Goal: Information Seeking & Learning: Learn about a topic

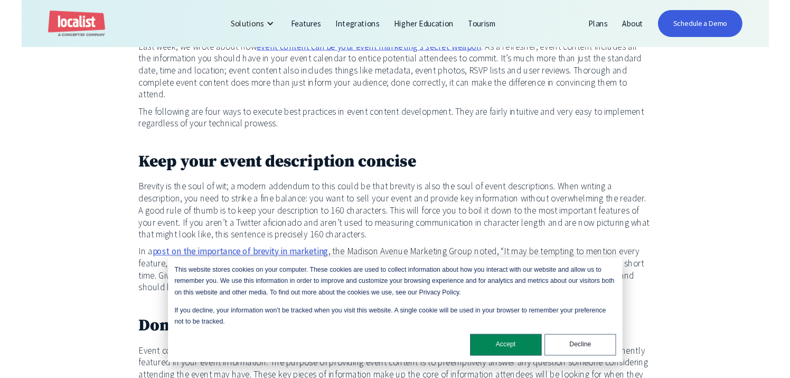
scroll to position [416, 0]
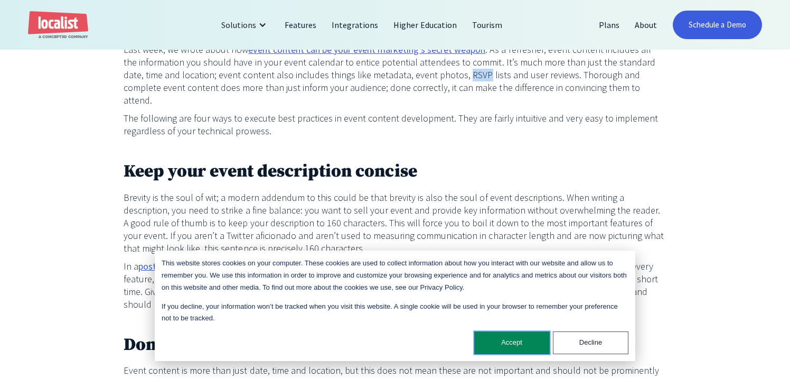
click at [526, 345] on button "Accept" at bounding box center [512, 342] width 76 height 23
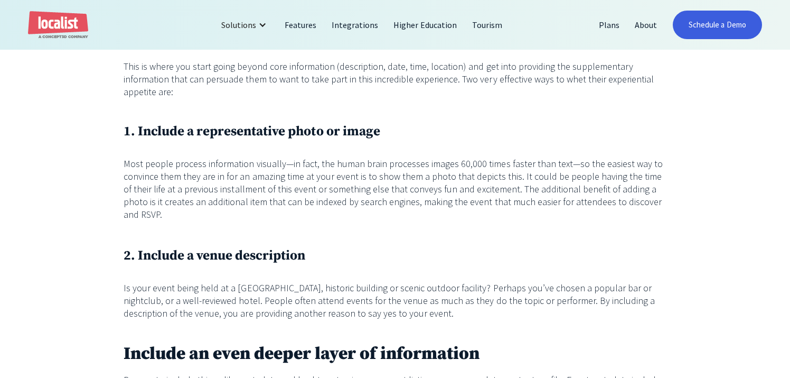
scroll to position [302, 0]
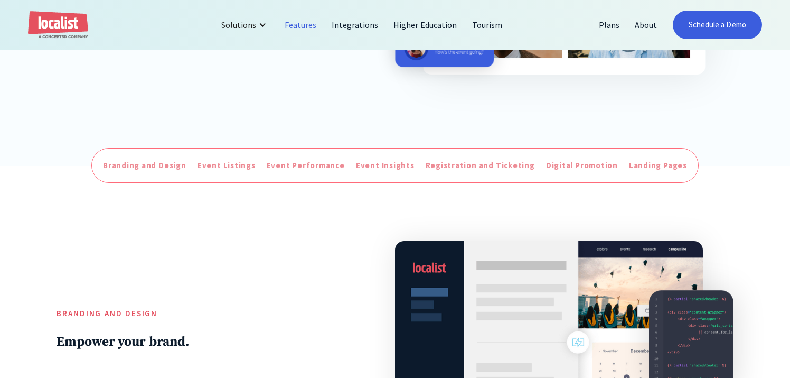
scroll to position [333, 0]
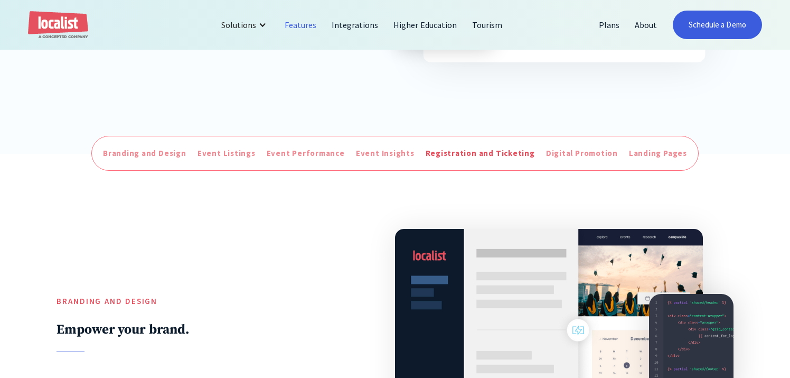
click at [477, 147] on link "Registration and Ticketing" at bounding box center [480, 153] width 115 height 17
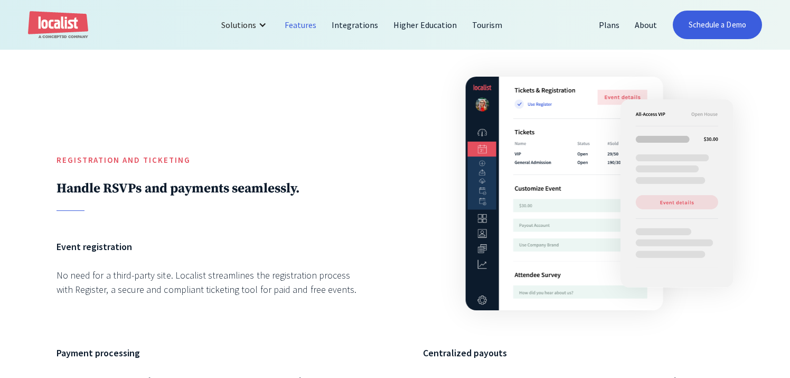
scroll to position [2490, 0]
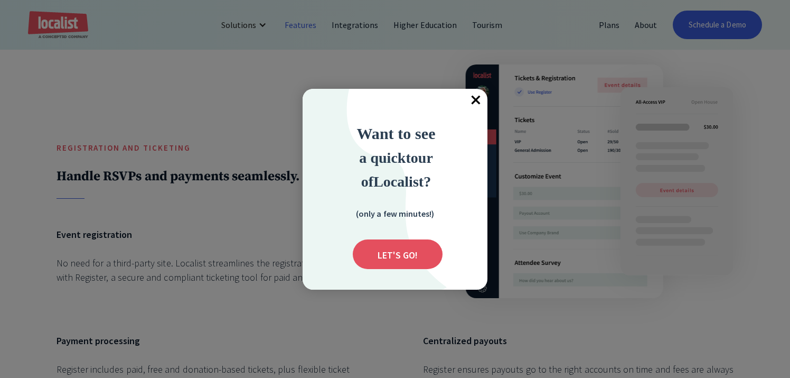
click at [477, 97] on span "×" at bounding box center [475, 100] width 23 height 23
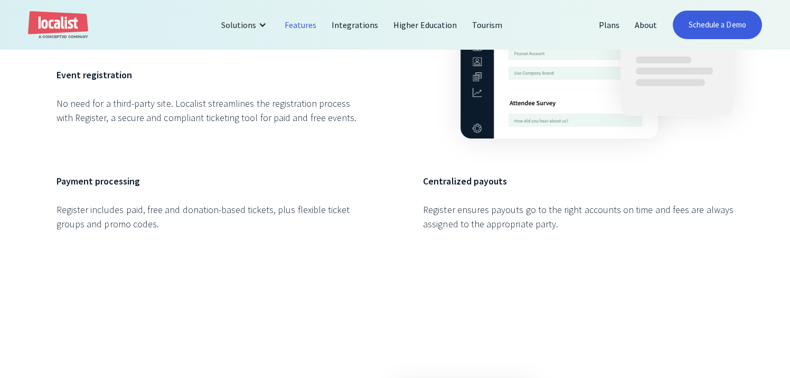
scroll to position [2651, 0]
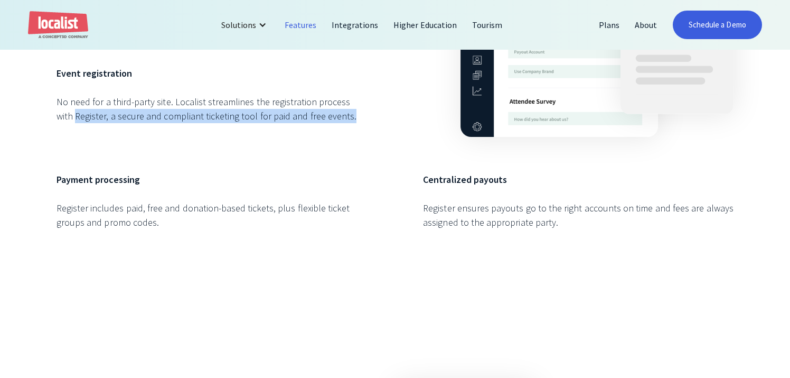
drag, startPoint x: 72, startPoint y: 115, endPoint x: 338, endPoint y: 115, distance: 266.1
click at [338, 115] on div "No need for a third-party site. Localist streamlines the registration process w…" at bounding box center [211, 109] width 310 height 29
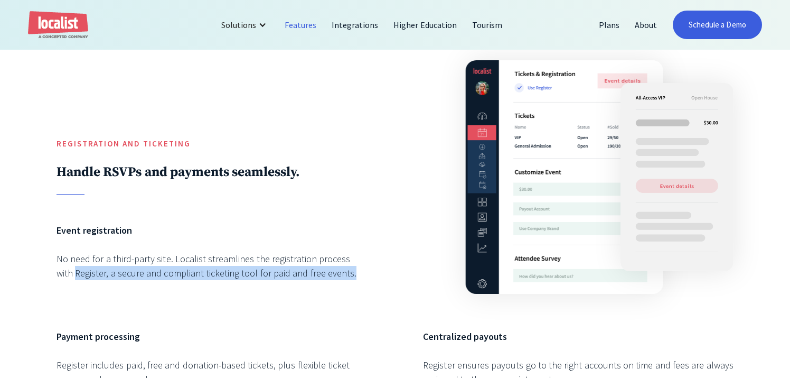
scroll to position [2493, 0]
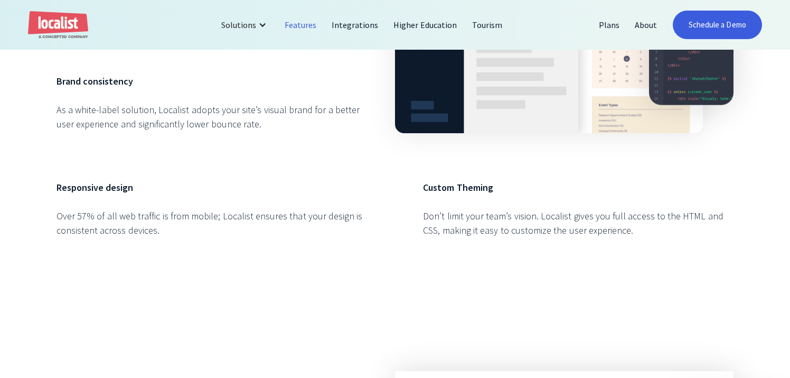
scroll to position [640, 0]
